Goal: Information Seeking & Learning: Find specific fact

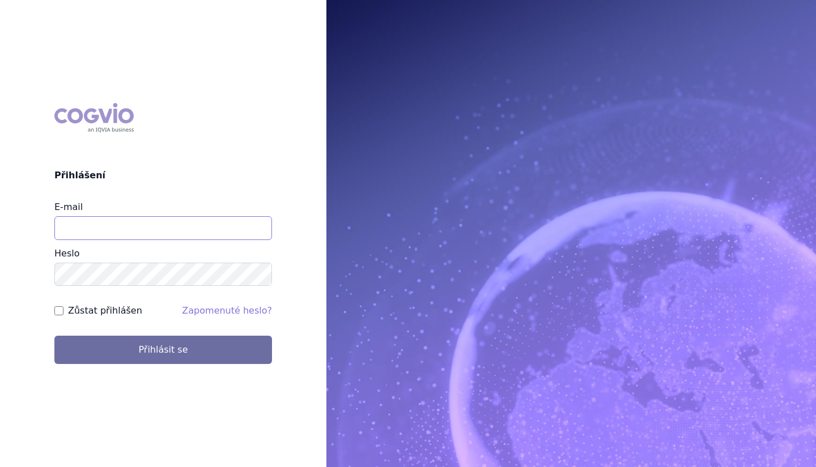
click at [194, 229] on input "E-mail" at bounding box center [163, 228] width 218 height 24
type input "martin.sekan@novartis.com"
click at [54, 336] on button "Přihlásit se" at bounding box center [163, 350] width 218 height 28
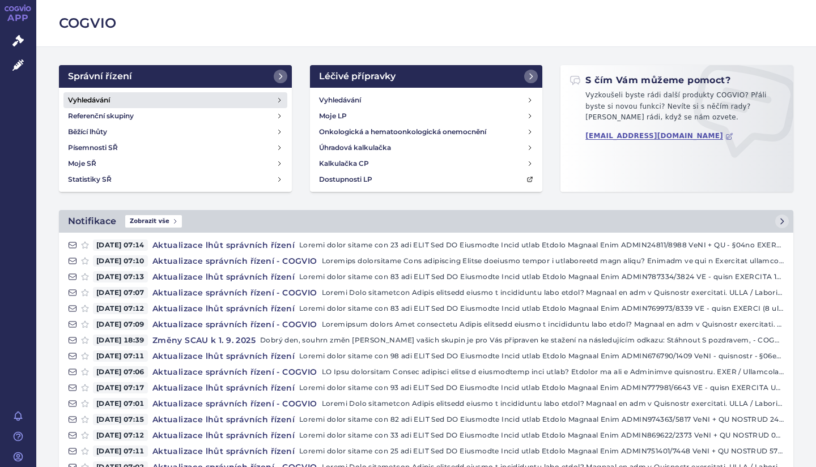
click at [96, 101] on h4 "Vyhledávání" at bounding box center [89, 100] width 42 height 11
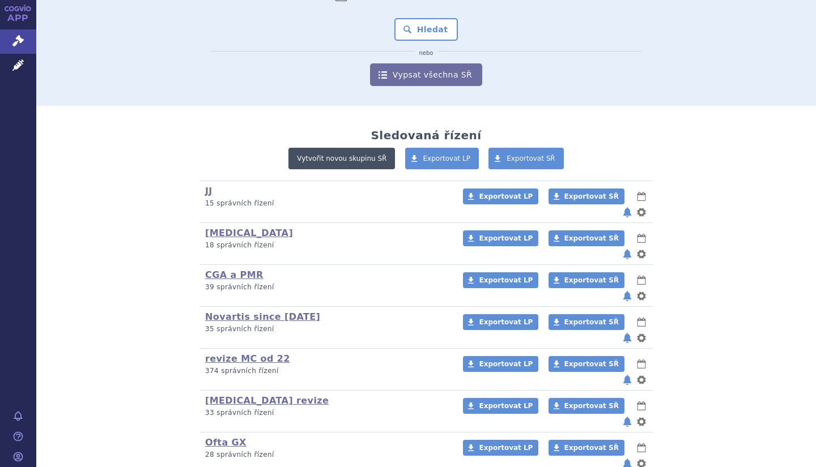
scroll to position [119, 0]
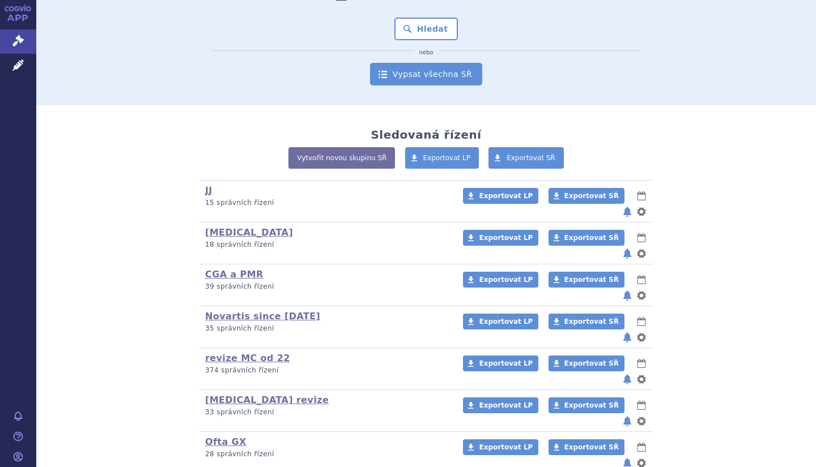
click at [418, 79] on link "Vypsat všechna SŘ" at bounding box center [426, 74] width 112 height 23
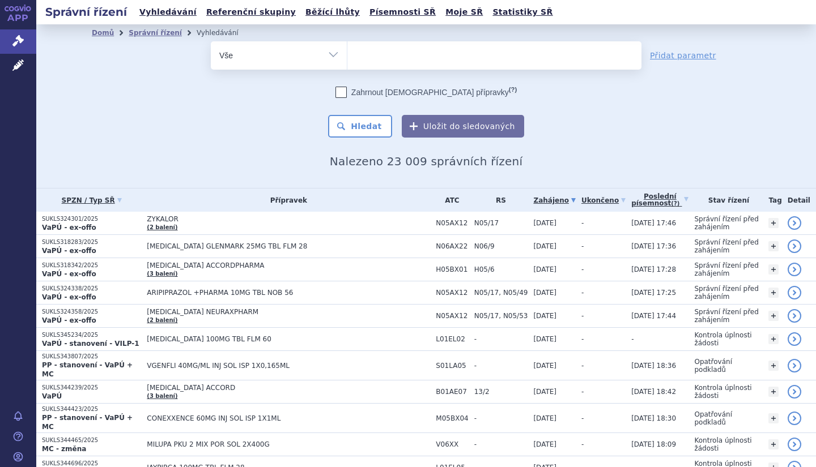
scroll to position [58, 0]
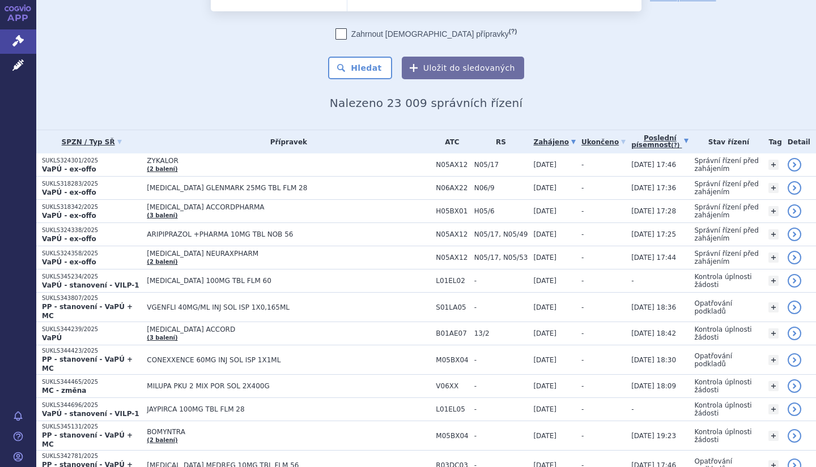
click at [649, 137] on link "Poslední písemnost (?)" at bounding box center [659, 141] width 57 height 23
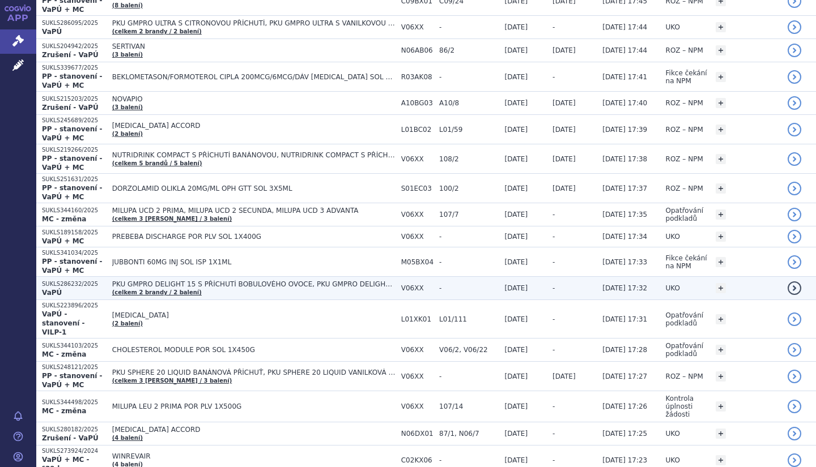
scroll to position [933, 0]
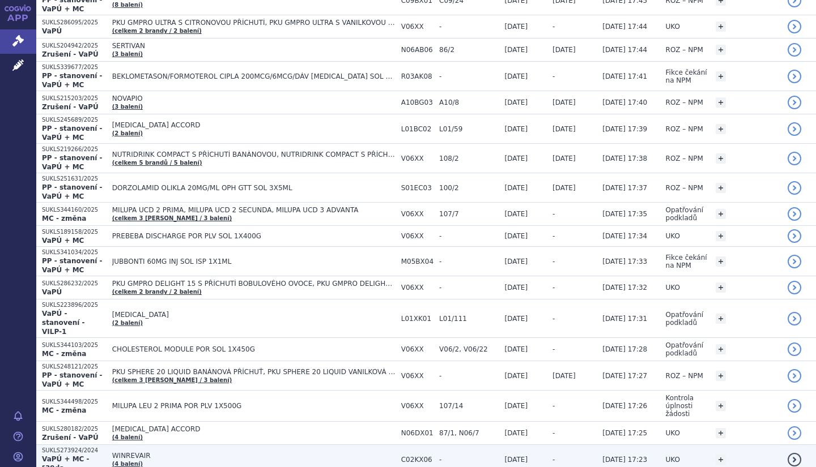
click at [347, 452] on span "WINREVAIR" at bounding box center [253, 456] width 283 height 8
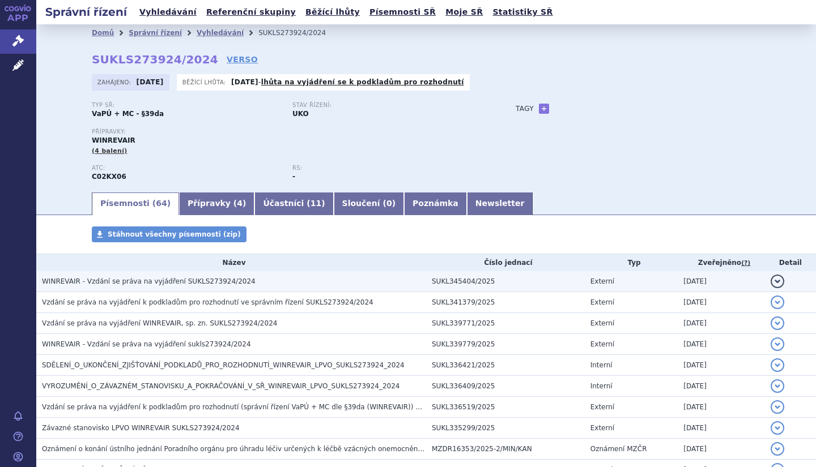
click at [297, 279] on h3 "WINREVAIR - Vzdání se práva na vyjádření SUKLS273924/2024" at bounding box center [234, 281] width 384 height 11
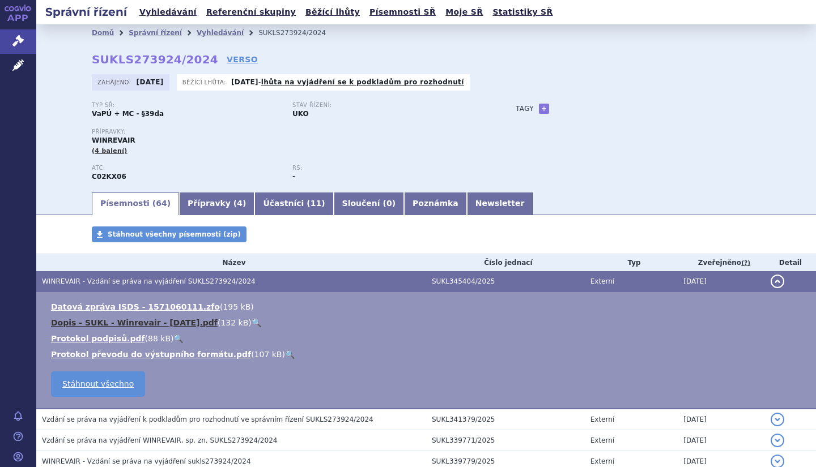
click at [173, 320] on link "Dopis - SUKL - Winrevair - srpen 2025.pdf" at bounding box center [134, 322] width 167 height 9
click at [212, 36] on link "Vyhledávání" at bounding box center [220, 33] width 47 height 8
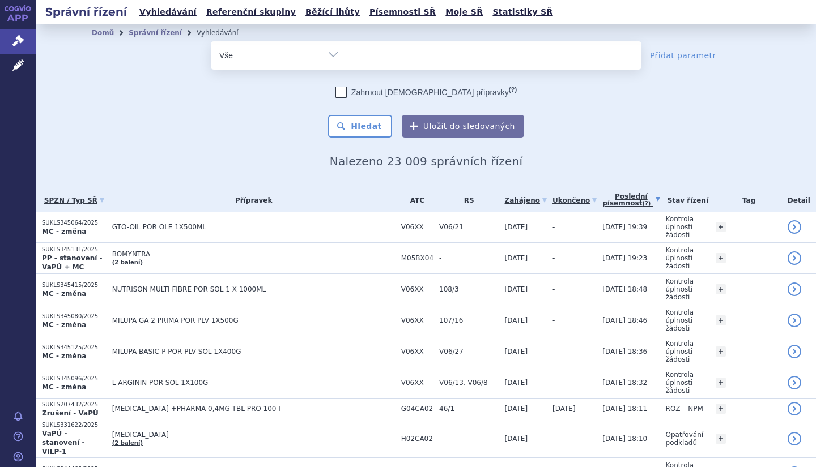
click at [414, 50] on ul at bounding box center [494, 53] width 294 height 24
click at [347, 50] on select at bounding box center [347, 55] width 1 height 28
click at [414, 50] on ul at bounding box center [494, 53] width 294 height 24
click at [347, 50] on select at bounding box center [347, 55] width 1 height 28
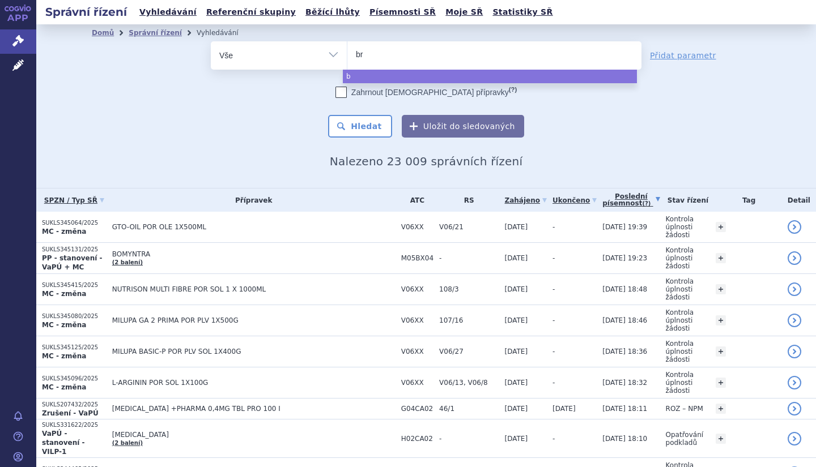
type input "bri"
type input "briu"
type input "brium"
type input "briumvi"
select select "briumvi"
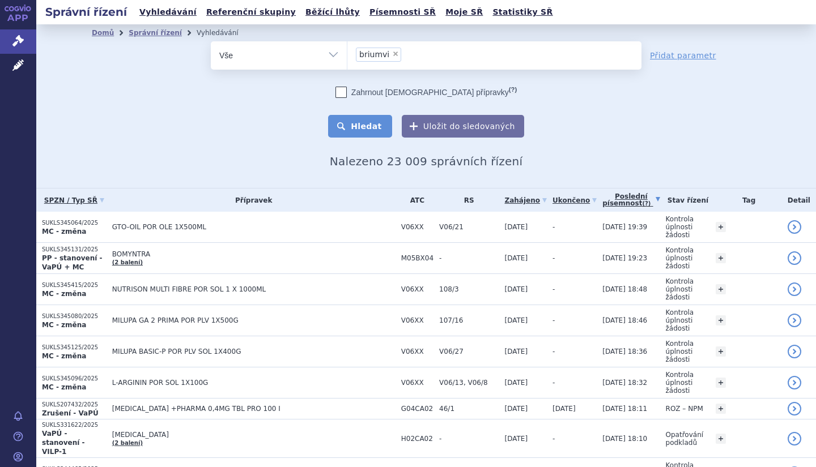
click at [368, 122] on button "Hledat" at bounding box center [360, 126] width 64 height 23
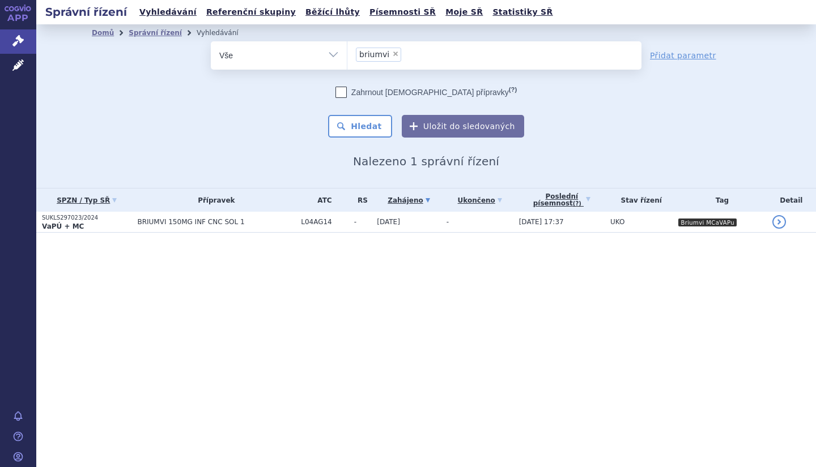
click at [201, 222] on span "BRIUMVI 150MG INF CNC SOL 1" at bounding box center [216, 222] width 158 height 8
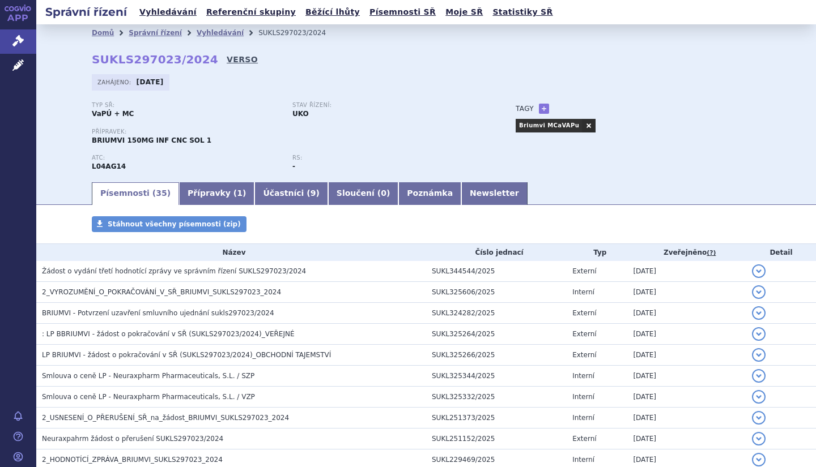
click at [227, 63] on link "VERSO" at bounding box center [242, 59] width 31 height 11
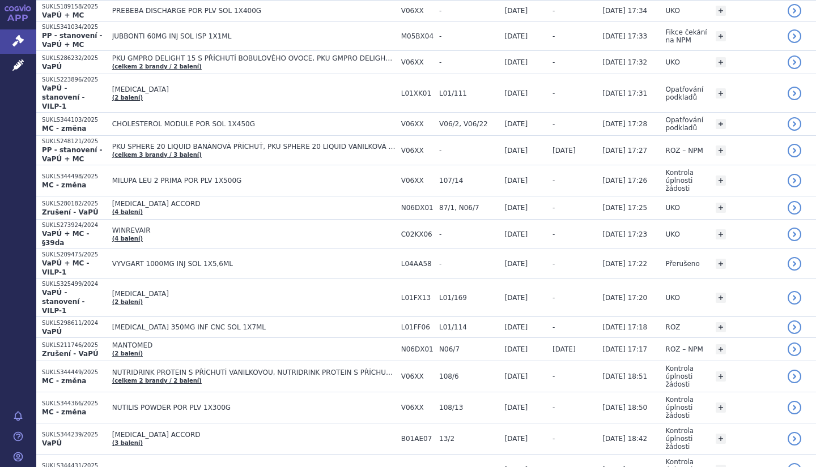
scroll to position [1241, 0]
